Goal: Transaction & Acquisition: Obtain resource

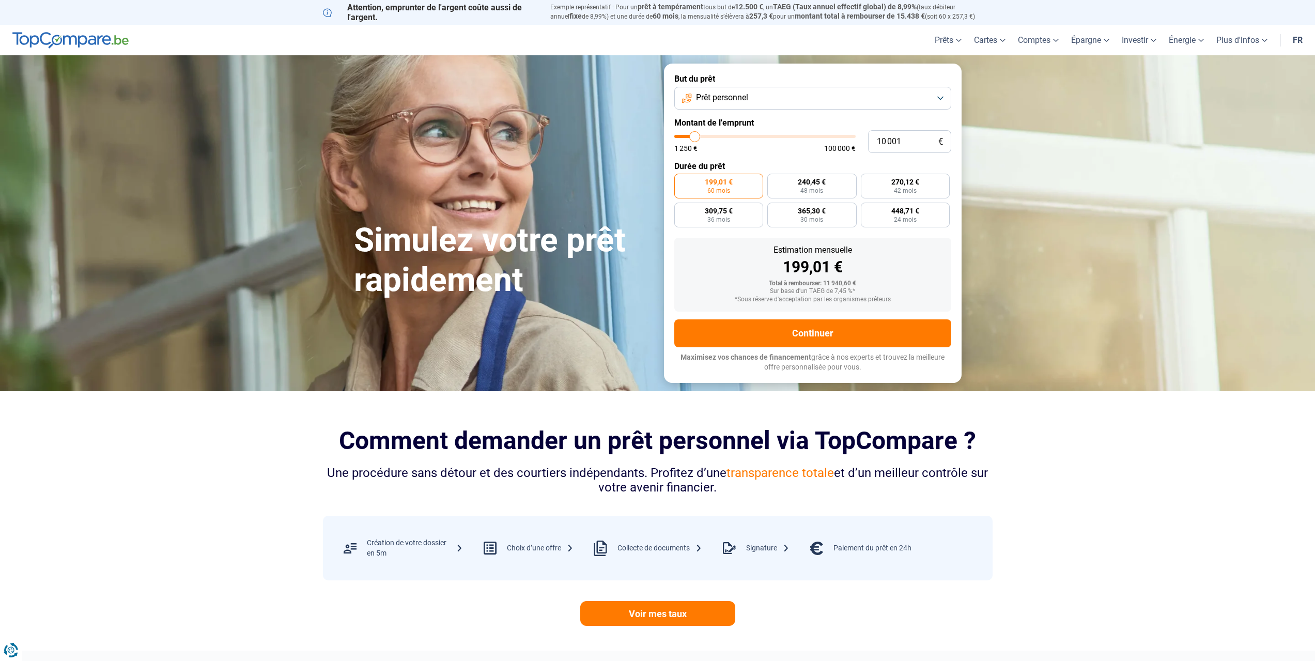
click at [742, 95] on span "Prêt personnel" at bounding box center [722, 97] width 52 height 11
click at [756, 116] on li "Prêt personnel" at bounding box center [813, 124] width 266 height 22
click at [759, 99] on button "Prêt personnel" at bounding box center [812, 98] width 277 height 23
click at [732, 126] on span "Prêt personnel" at bounding box center [720, 122] width 52 height 11
click at [970, 87] on link "Prêt hypothécaire" at bounding box center [990, 89] width 95 height 18
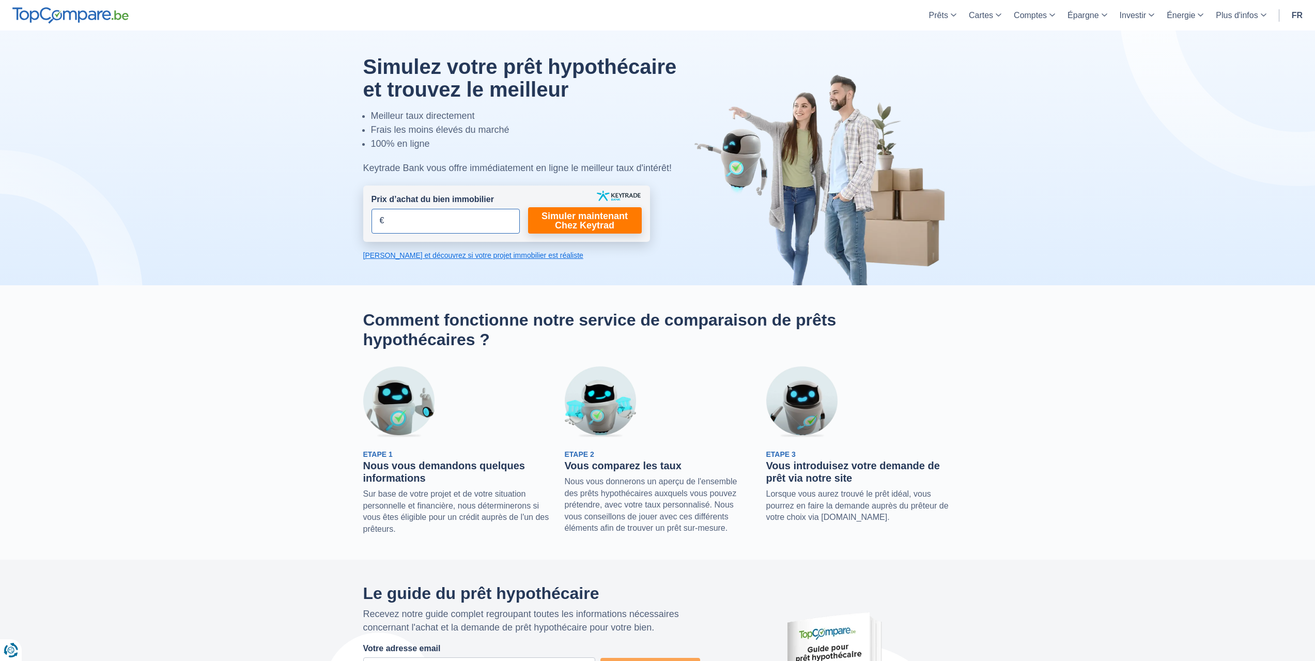
click at [476, 225] on input "Prix d’achat du bien immobilier" at bounding box center [445, 221] width 148 height 25
type input "430.000"
click at [592, 223] on link "Simuler maintenant Chez Keytrad" at bounding box center [585, 220] width 114 height 26
click at [606, 217] on link "Simuler maintenant Chez Keytrad" at bounding box center [585, 220] width 114 height 26
click at [686, 207] on div at bounding box center [657, 157] width 604 height 255
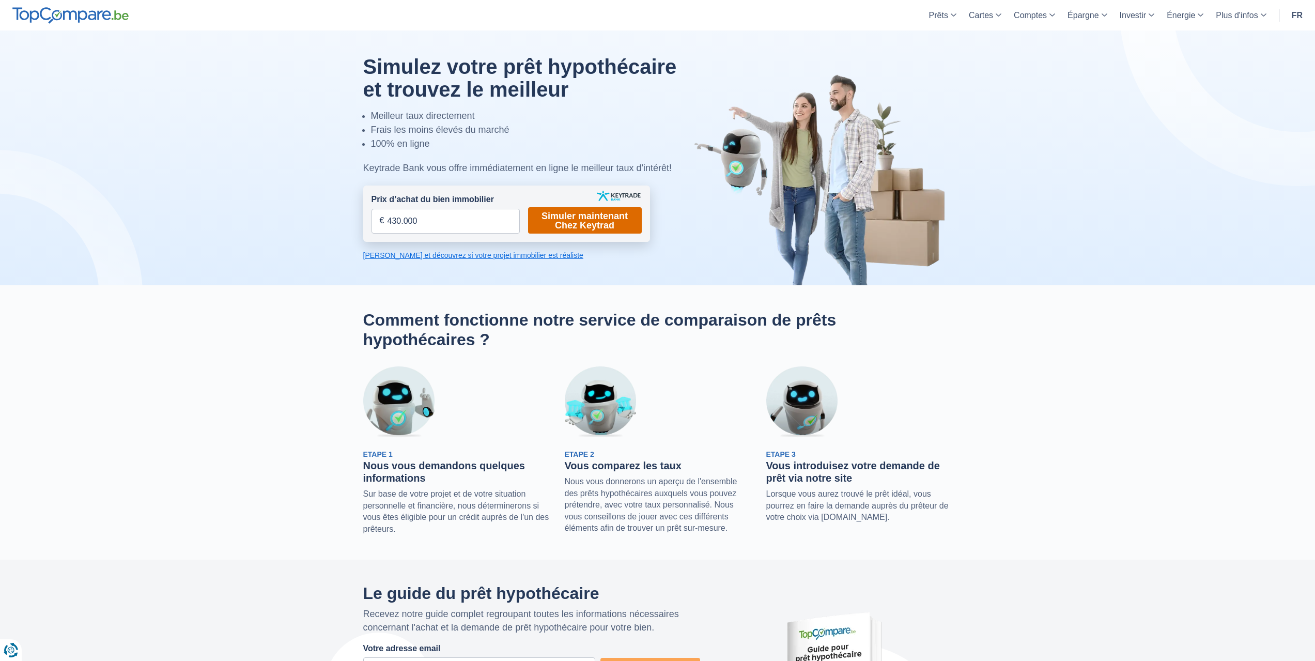
click at [603, 224] on link "Simuler maintenant Chez Keytrad" at bounding box center [585, 220] width 114 height 26
click at [504, 255] on link "[PERSON_NAME] et découvrez si votre projet immobilier est réaliste" at bounding box center [506, 255] width 287 height 10
click at [582, 220] on link "Simuler maintenant Chez Keytrad" at bounding box center [585, 220] width 114 height 26
click at [764, 232] on img at bounding box center [823, 179] width 258 height 212
click at [598, 229] on link "Simuler maintenant Chez Keytrad" at bounding box center [585, 220] width 114 height 26
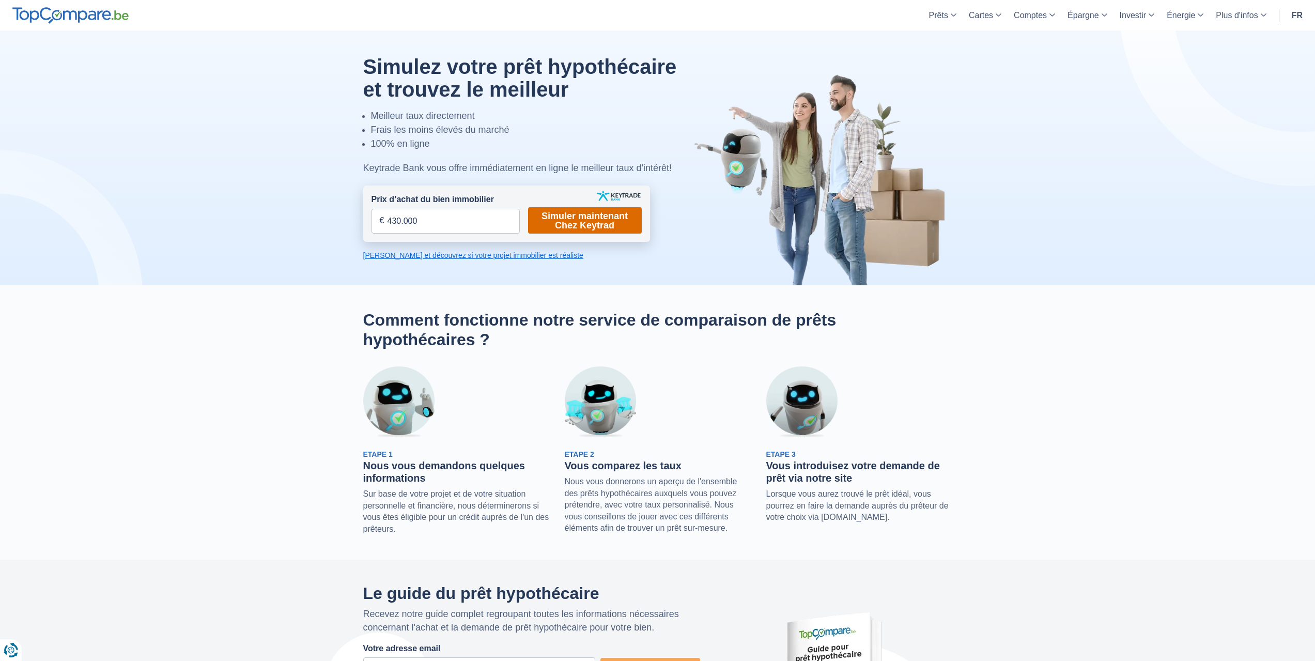
click at [598, 229] on link "Simuler maintenant Chez Keytrad" at bounding box center [585, 220] width 114 height 26
click at [969, 57] on link "Prêt hypothécaire" at bounding box center [984, 63] width 95 height 18
click at [479, 223] on input "Prix d’achat du bien immobilier" at bounding box center [445, 221] width 148 height 25
type input "430.000"
click at [569, 222] on link "Simuler maintenant Chez Keytrad" at bounding box center [585, 220] width 114 height 26
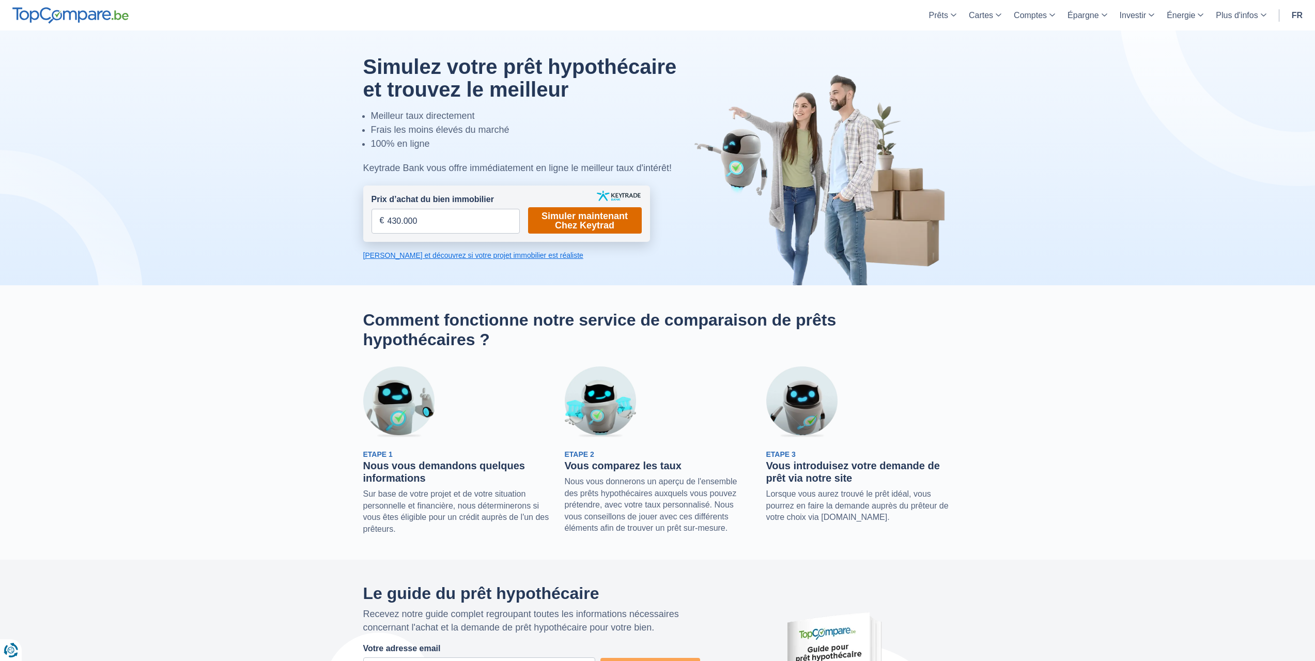
click at [569, 222] on link "Simuler maintenant Chez Keytrad" at bounding box center [585, 220] width 114 height 26
click at [223, 191] on div at bounding box center [657, 157] width 1330 height 255
click at [423, 255] on link "[PERSON_NAME] et découvrez si votre projet immobilier est réaliste" at bounding box center [506, 255] width 287 height 10
click at [91, 19] on img at bounding box center [70, 15] width 116 height 17
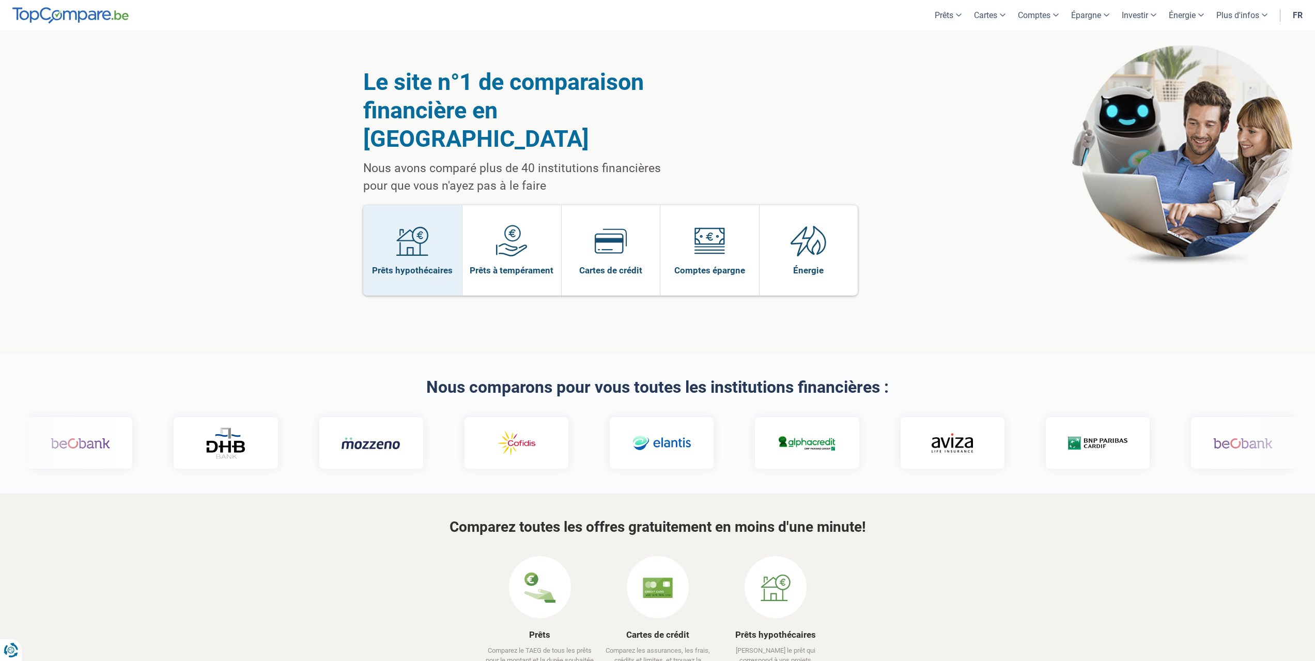
click at [439, 264] on span "Prêts hypothécaires" at bounding box center [412, 269] width 81 height 11
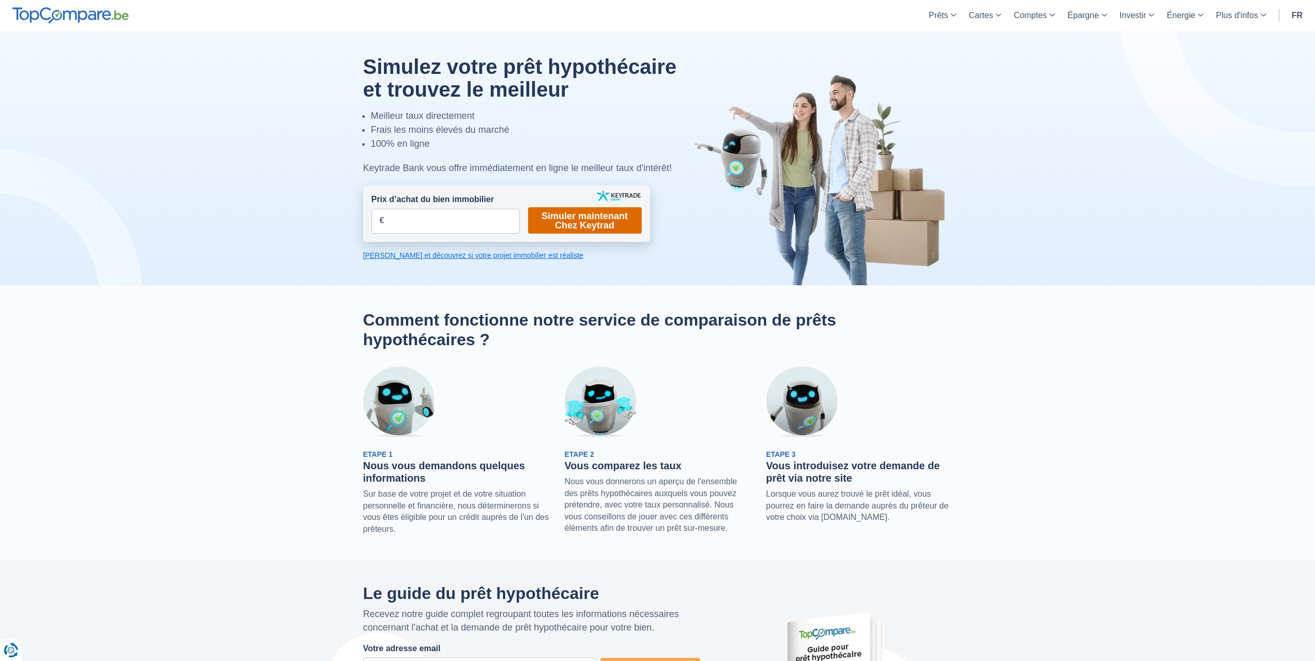
click at [564, 220] on link "Simuler maintenant Chez Keytrad" at bounding box center [585, 220] width 114 height 26
click at [561, 184] on div at bounding box center [657, 157] width 604 height 255
click at [624, 197] on img at bounding box center [619, 196] width 44 height 10
